Goal: Obtain resource: Download file/media

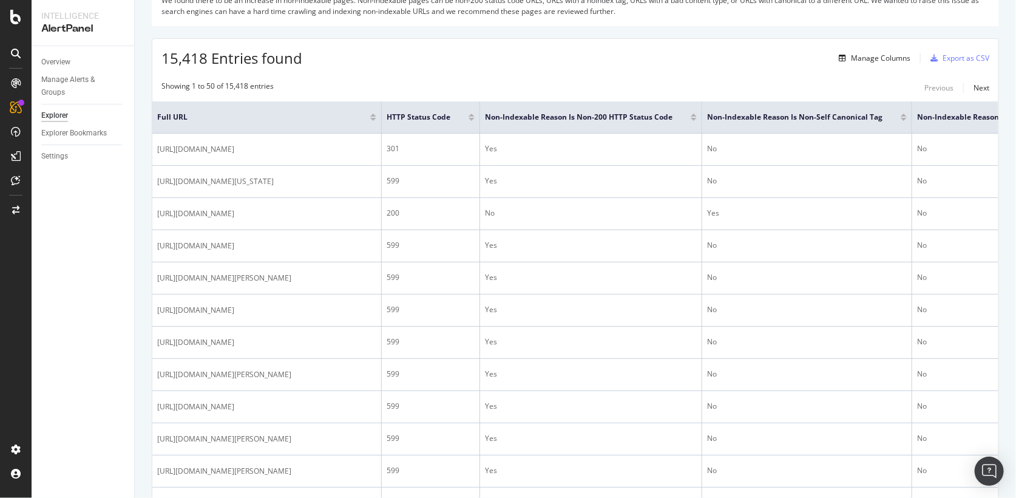
scroll to position [171, 0]
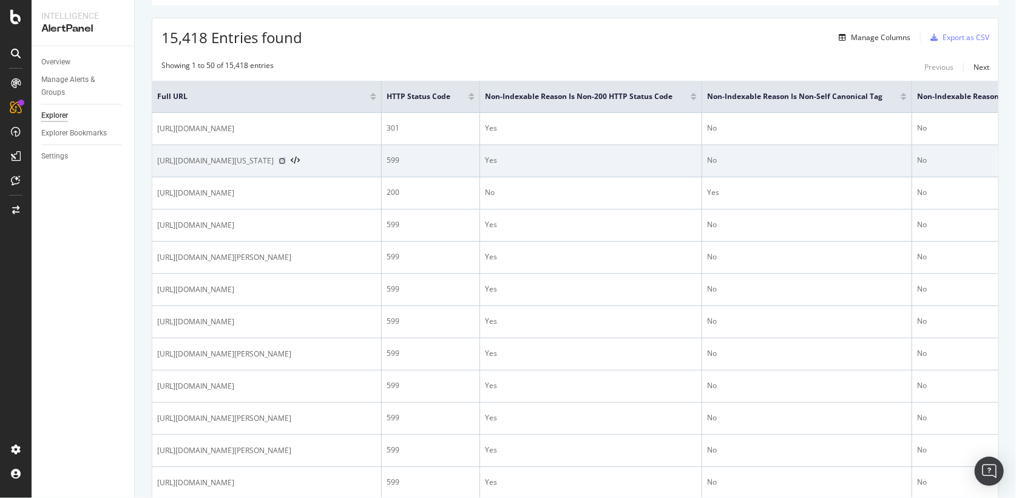
click at [286, 157] on icon at bounding box center [282, 160] width 7 height 7
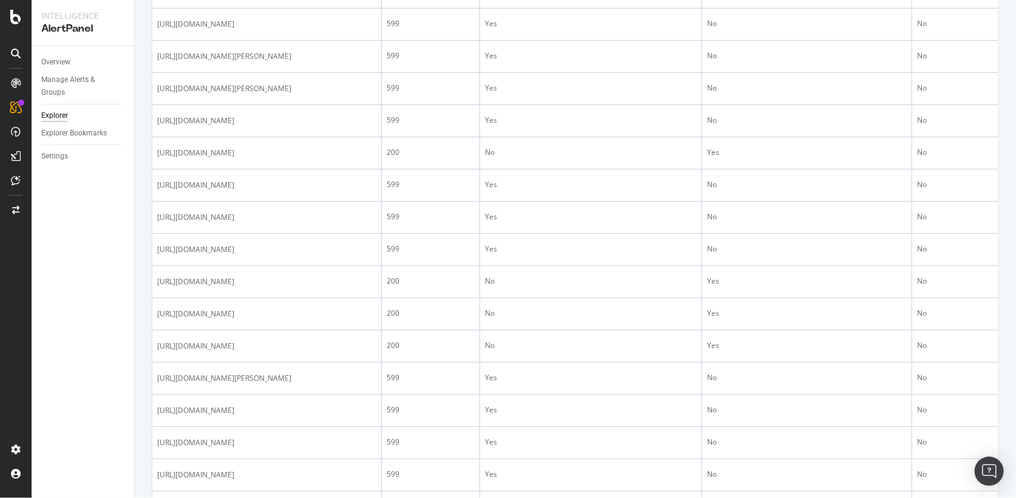
scroll to position [553, 0]
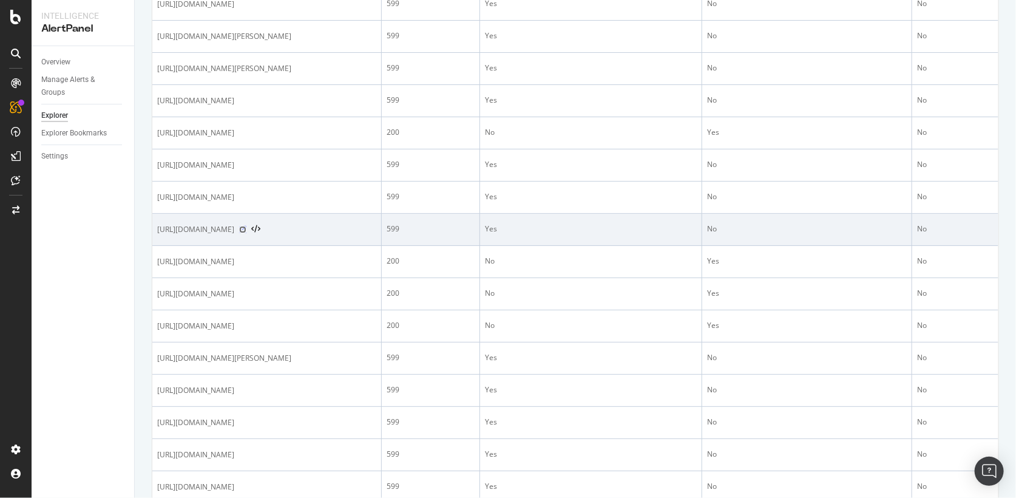
click at [246, 233] on icon at bounding box center [242, 229] width 7 height 7
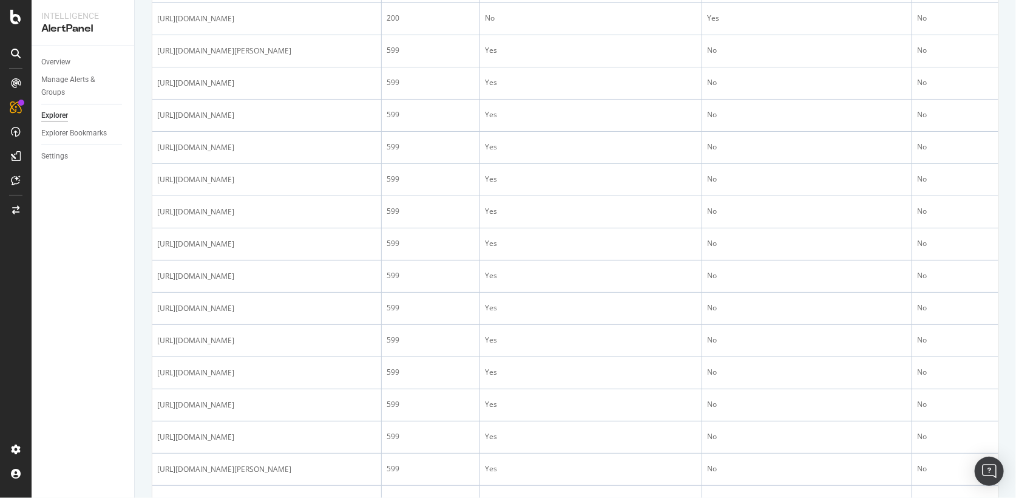
scroll to position [997, 0]
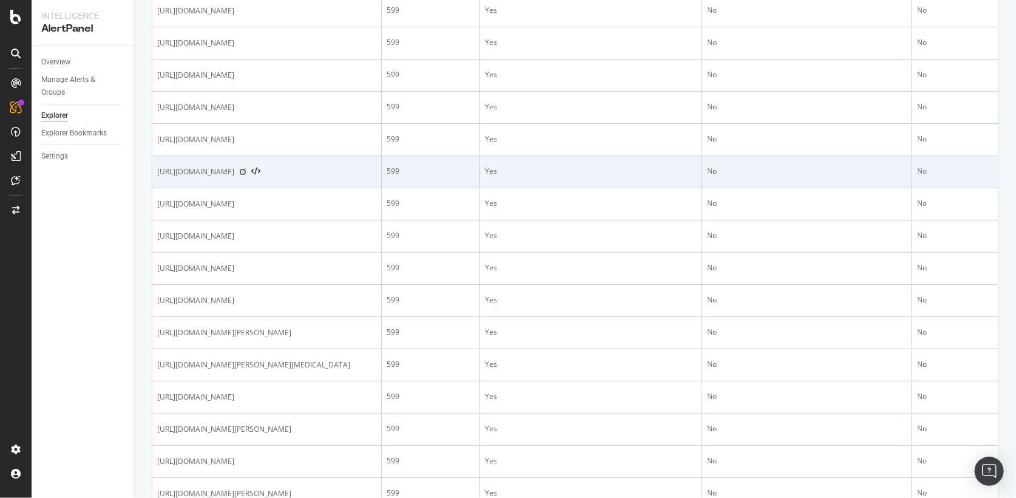
click at [246, 175] on icon at bounding box center [242, 171] width 7 height 7
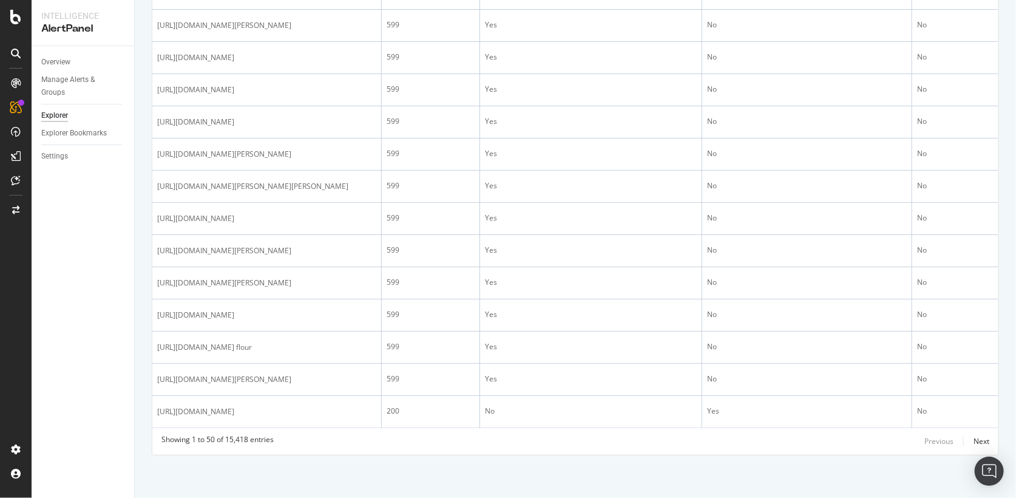
scroll to position [1704, 0]
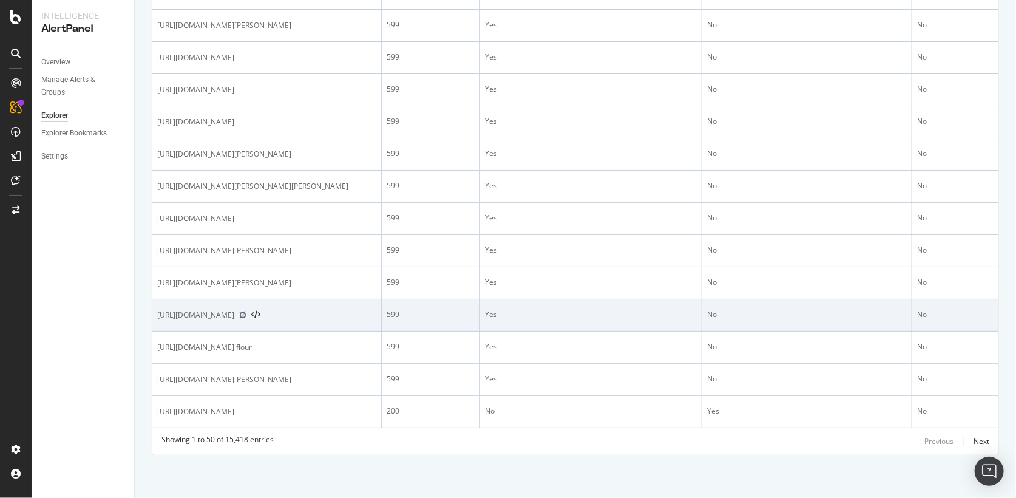
click at [246, 311] on icon at bounding box center [242, 314] width 7 height 7
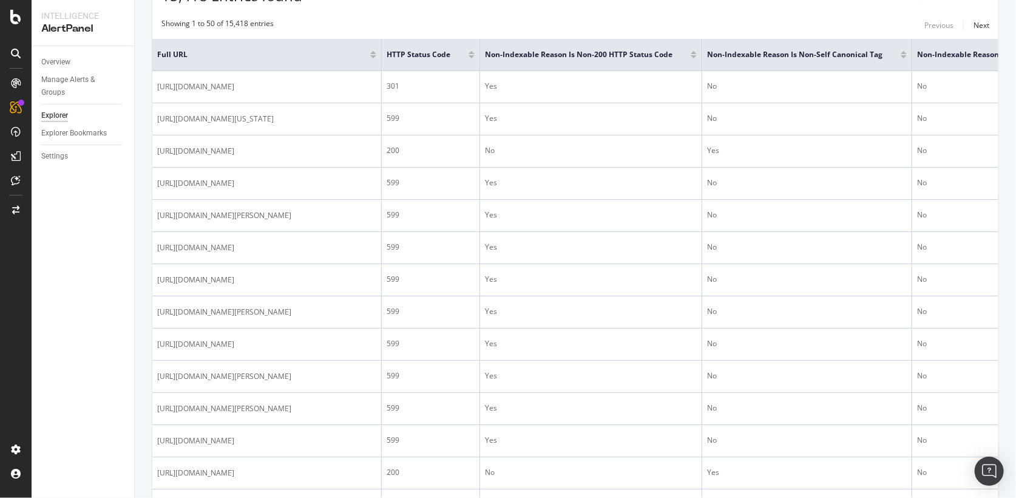
scroll to position [108, 0]
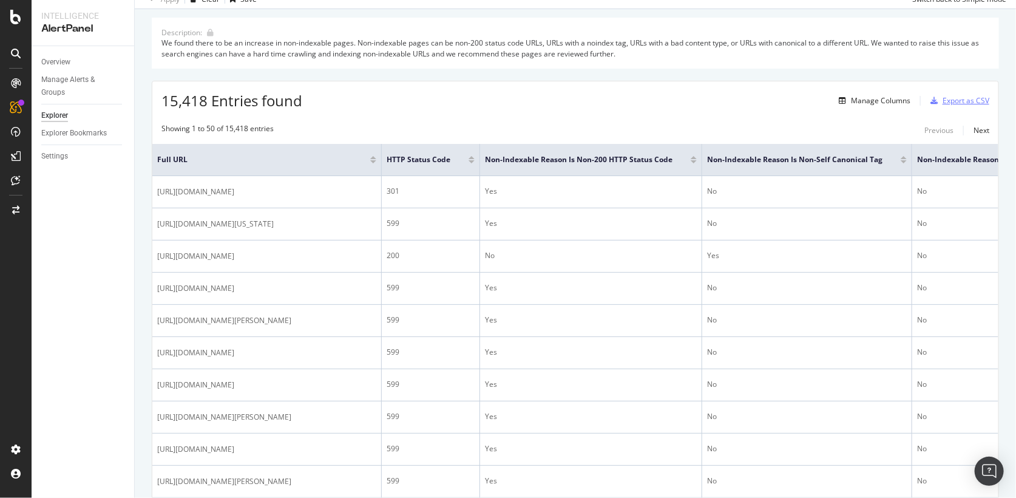
click at [982, 106] on div "Export as CSV" at bounding box center [958, 101] width 64 height 18
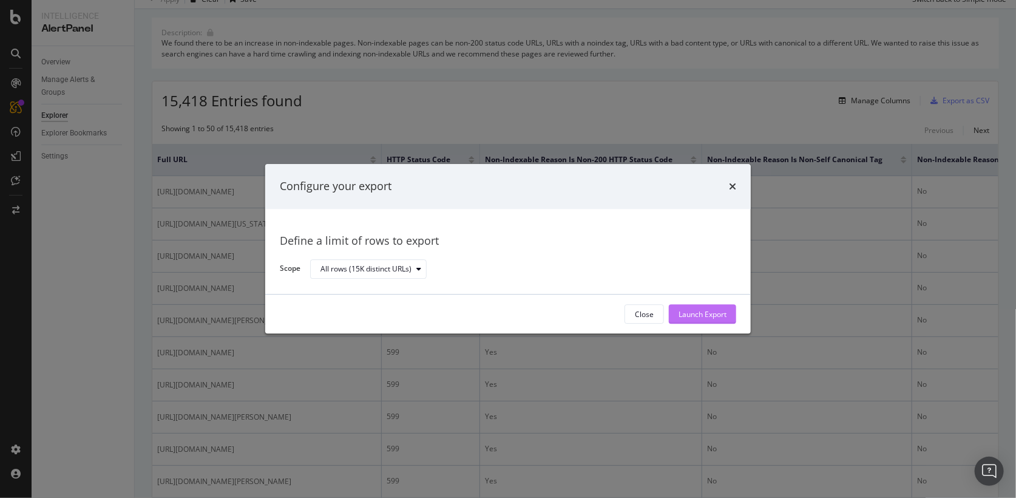
click at [694, 317] on div "Launch Export" at bounding box center [703, 314] width 48 height 10
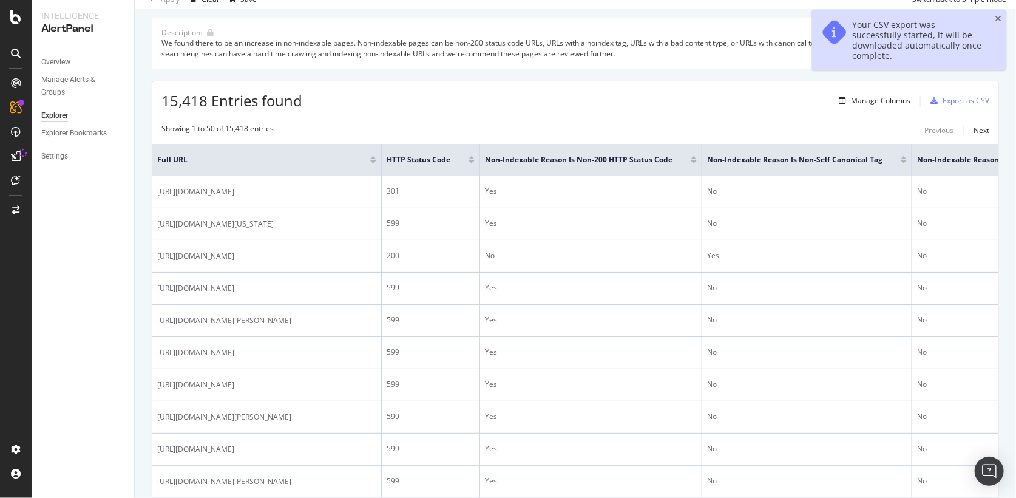
click at [1002, 16] on div "Your CSV export was successfully started, it will be downloaded automatically o…" at bounding box center [909, 40] width 194 height 61
click at [998, 18] on div "Description: We found there to be an increase in non-indexable pages. Non-index…" at bounding box center [575, 43] width 847 height 50
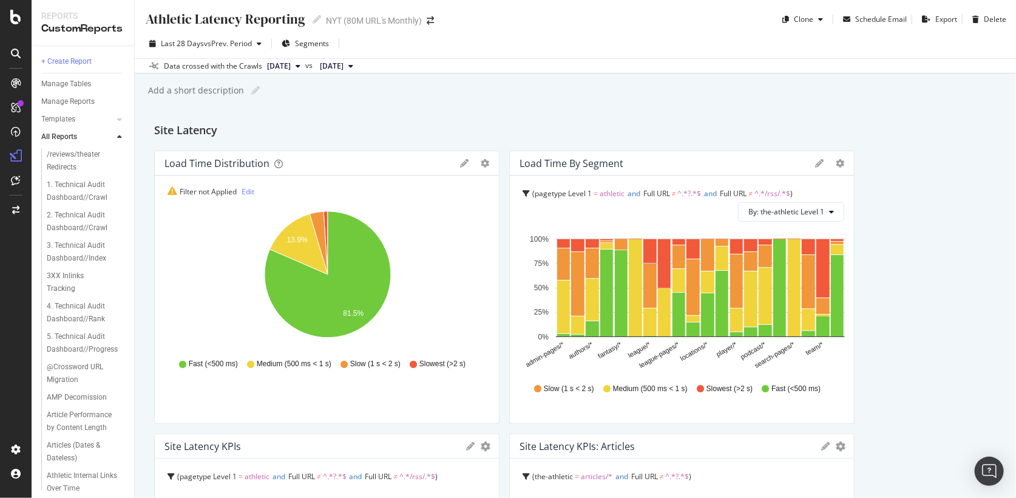
scroll to position [323, 0]
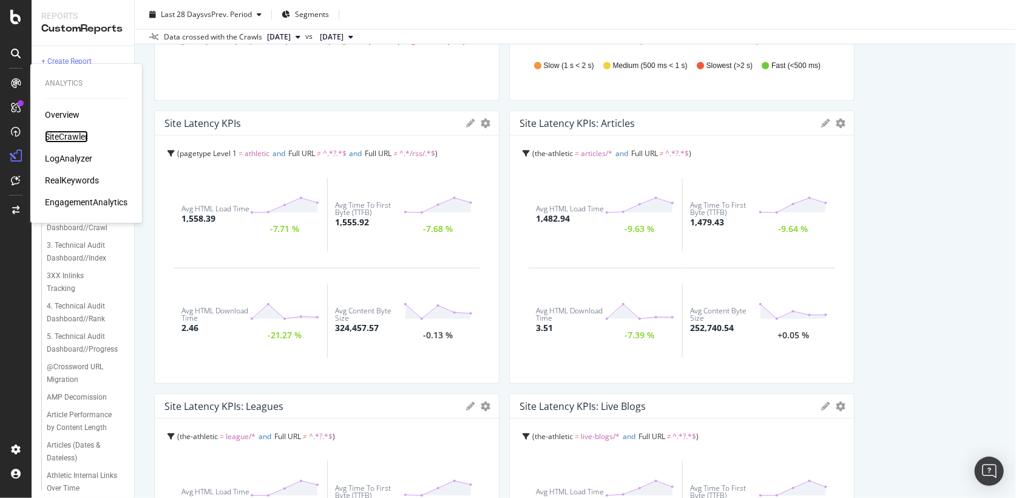
click at [65, 138] on div "SiteCrawler" at bounding box center [66, 137] width 43 height 12
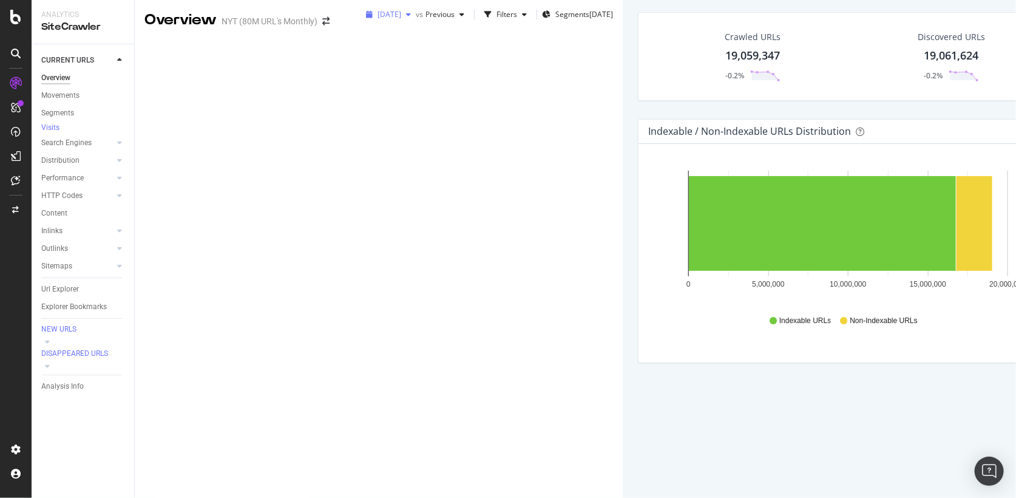
click at [378, 19] on span "[DATE]" at bounding box center [390, 14] width 24 height 10
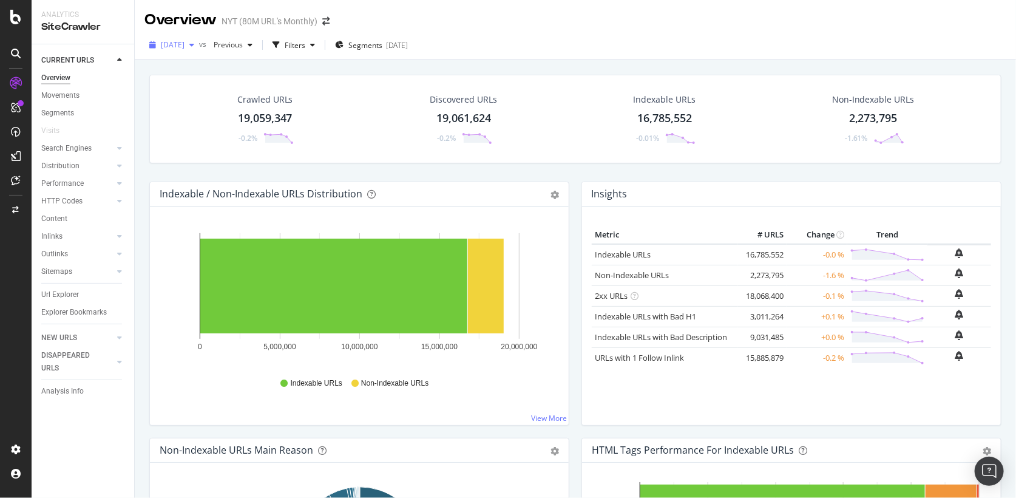
click at [185, 46] on span "[DATE]" at bounding box center [173, 44] width 24 height 10
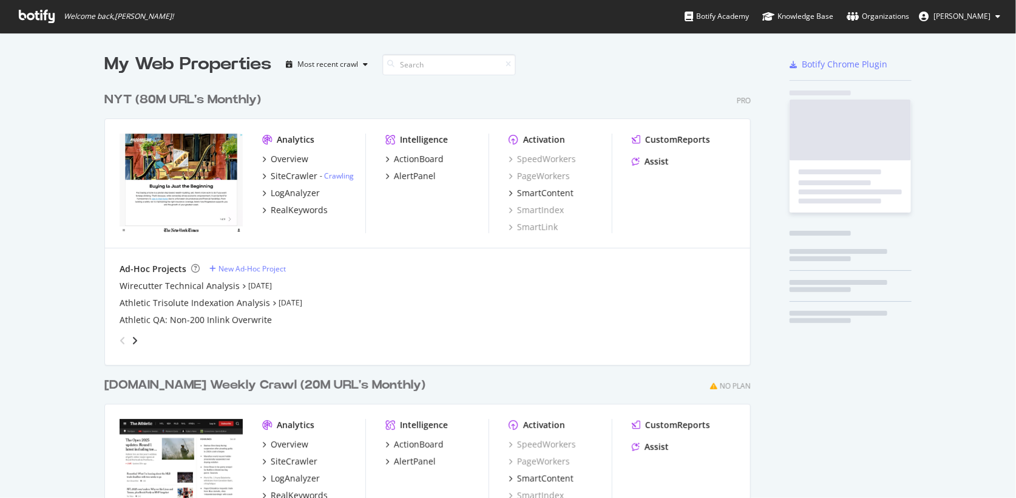
scroll to position [498, 656]
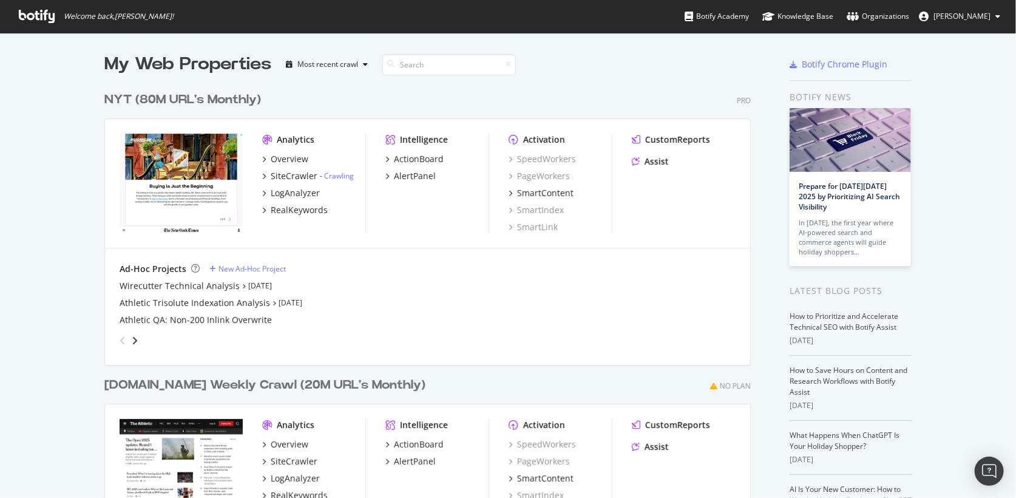
click at [48, 20] on icon at bounding box center [37, 16] width 36 height 13
click at [42, 18] on icon at bounding box center [37, 16] width 36 height 13
click at [298, 172] on div "SiteCrawler" at bounding box center [294, 176] width 47 height 12
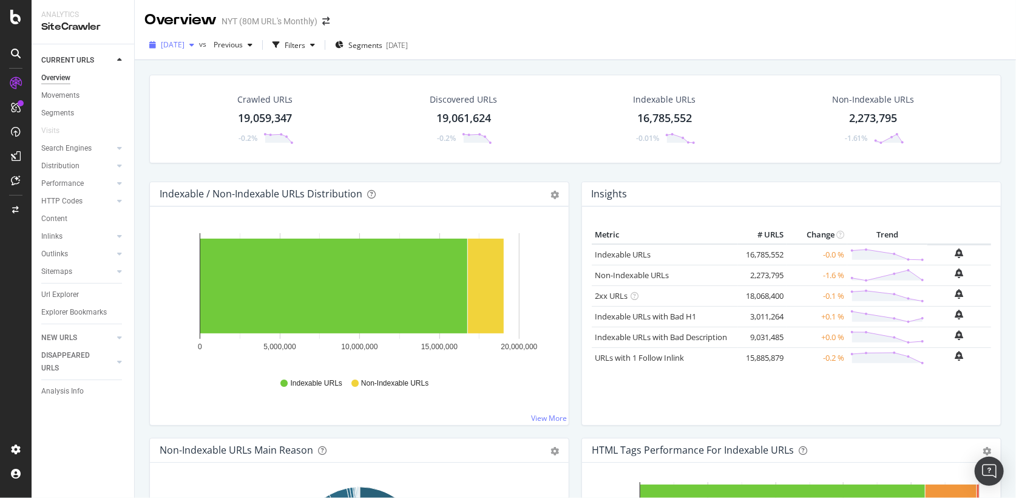
click at [185, 43] on span "[DATE]" at bounding box center [173, 44] width 24 height 10
click at [139, 89] on div "Crawled URLs 19,059,347 -0.2% Discovered URLs 19,061,624 -0.2% Indexable URLs 1…" at bounding box center [575, 309] width 881 height 498
